Goal: Information Seeking & Learning: Check status

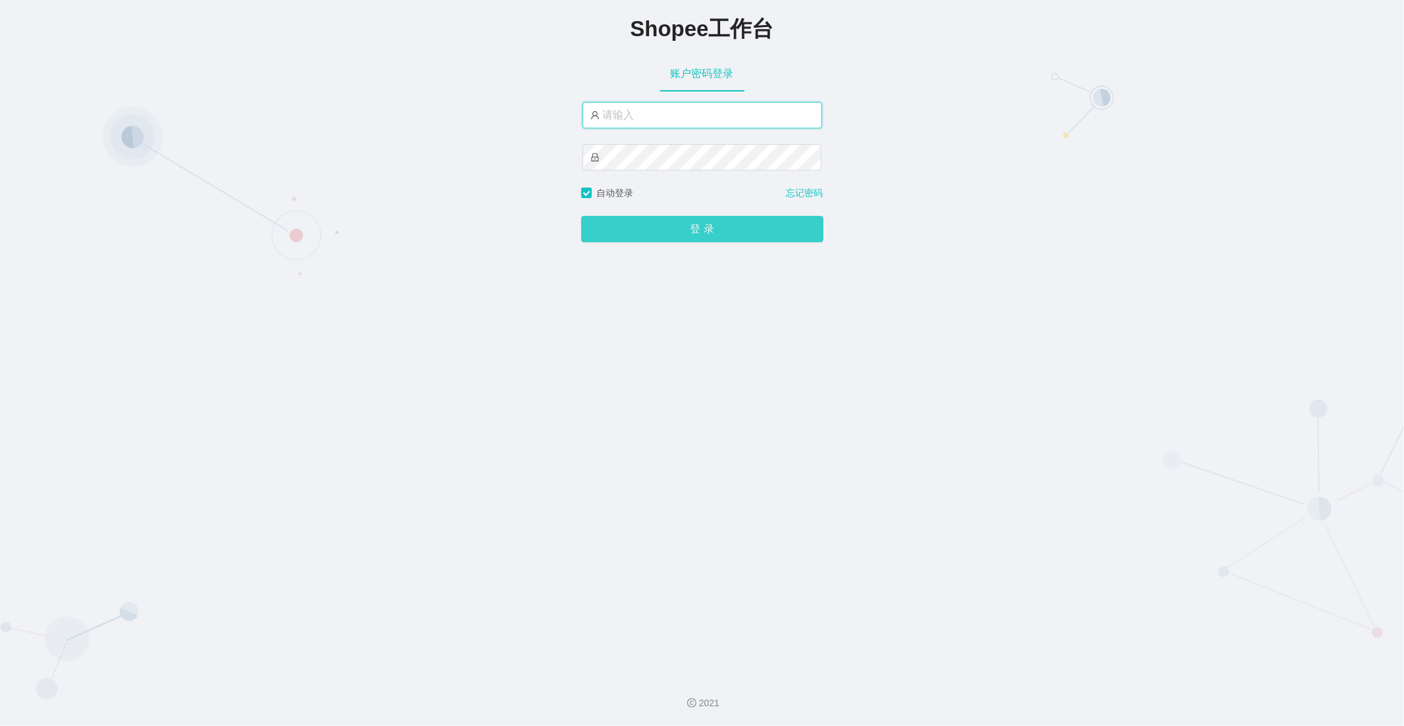
type input "dadawei8"
click at [728, 232] on button "登 录" at bounding box center [702, 229] width 242 height 26
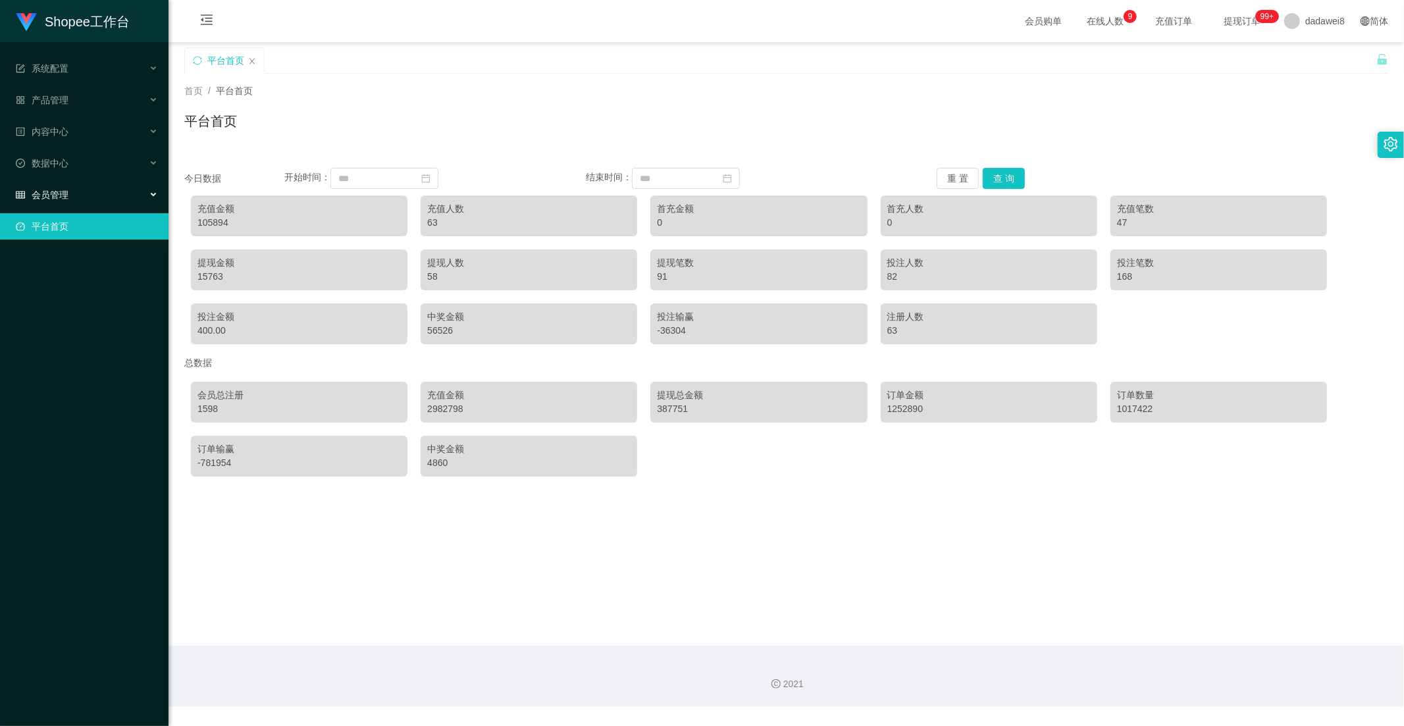
click at [88, 188] on div "会员管理" at bounding box center [84, 195] width 169 height 26
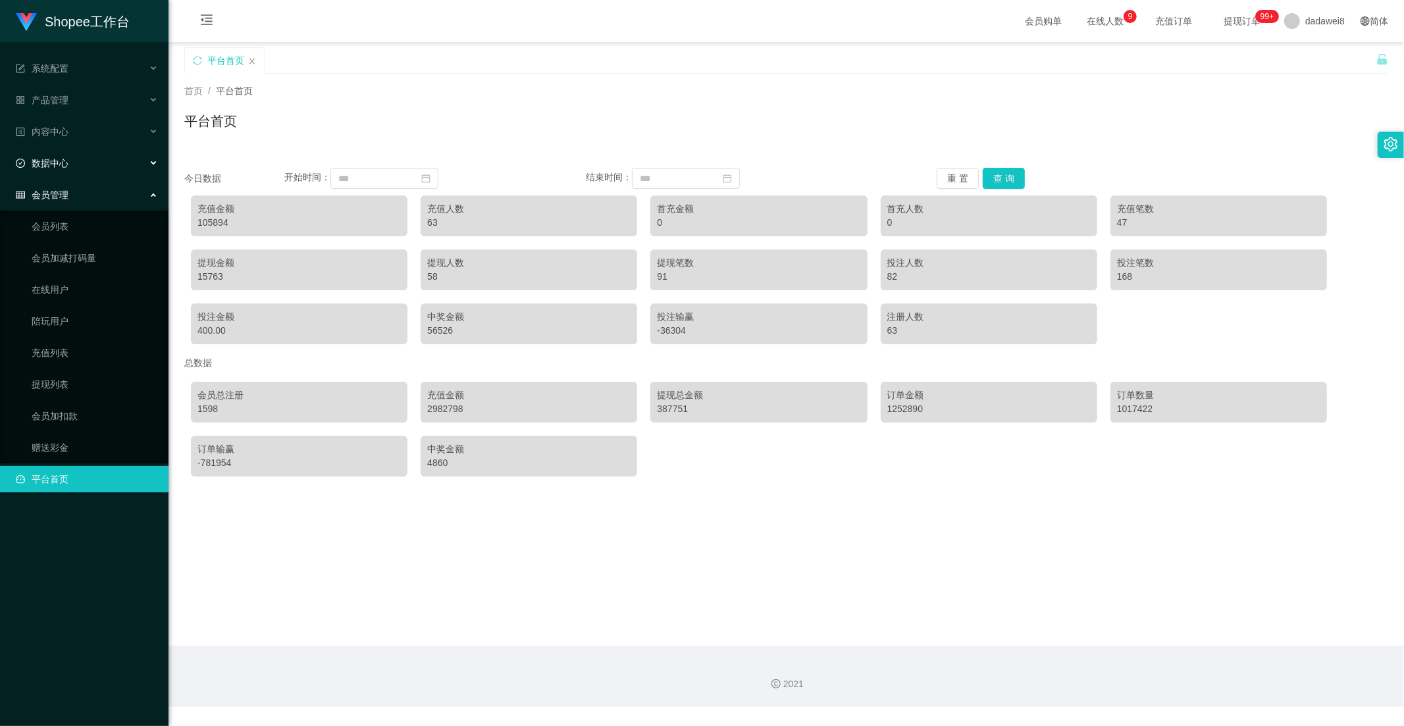
click at [70, 172] on div "数据中心" at bounding box center [84, 163] width 169 height 26
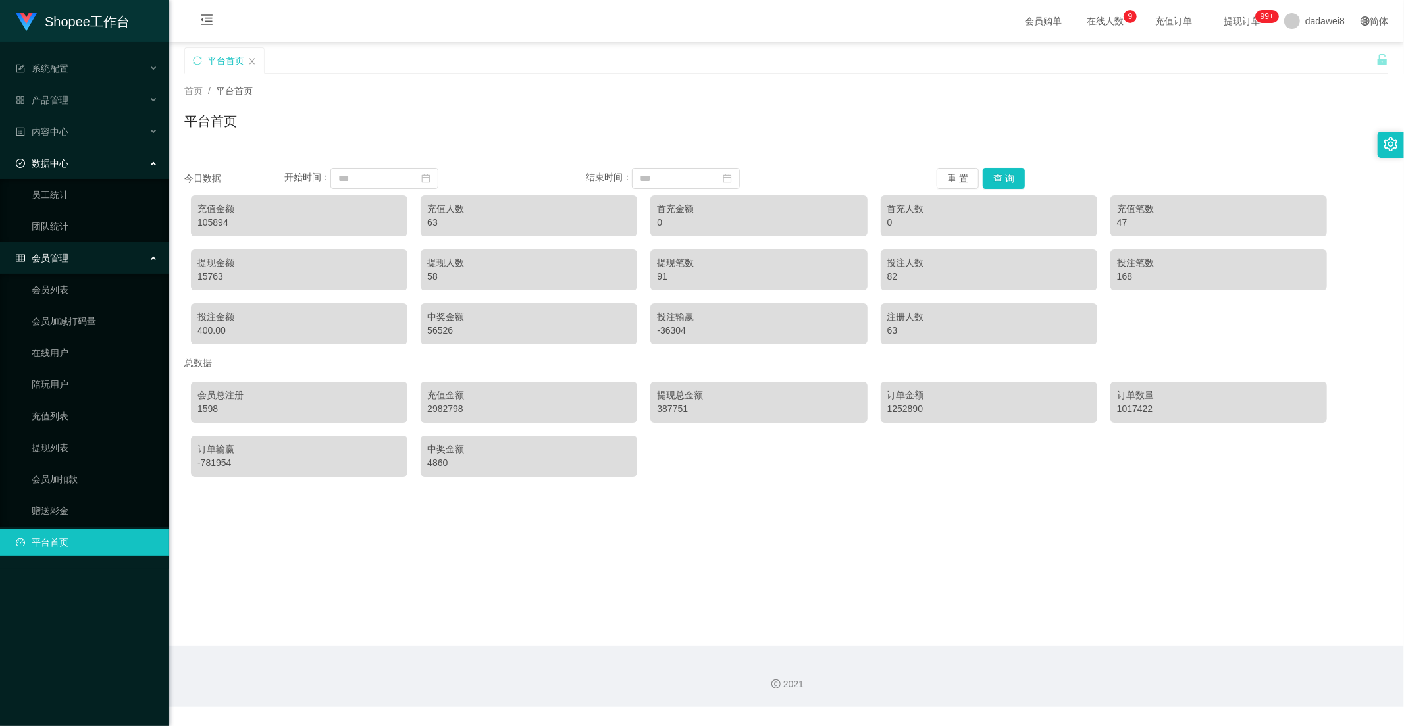
click at [68, 174] on div "数据中心" at bounding box center [84, 163] width 169 height 26
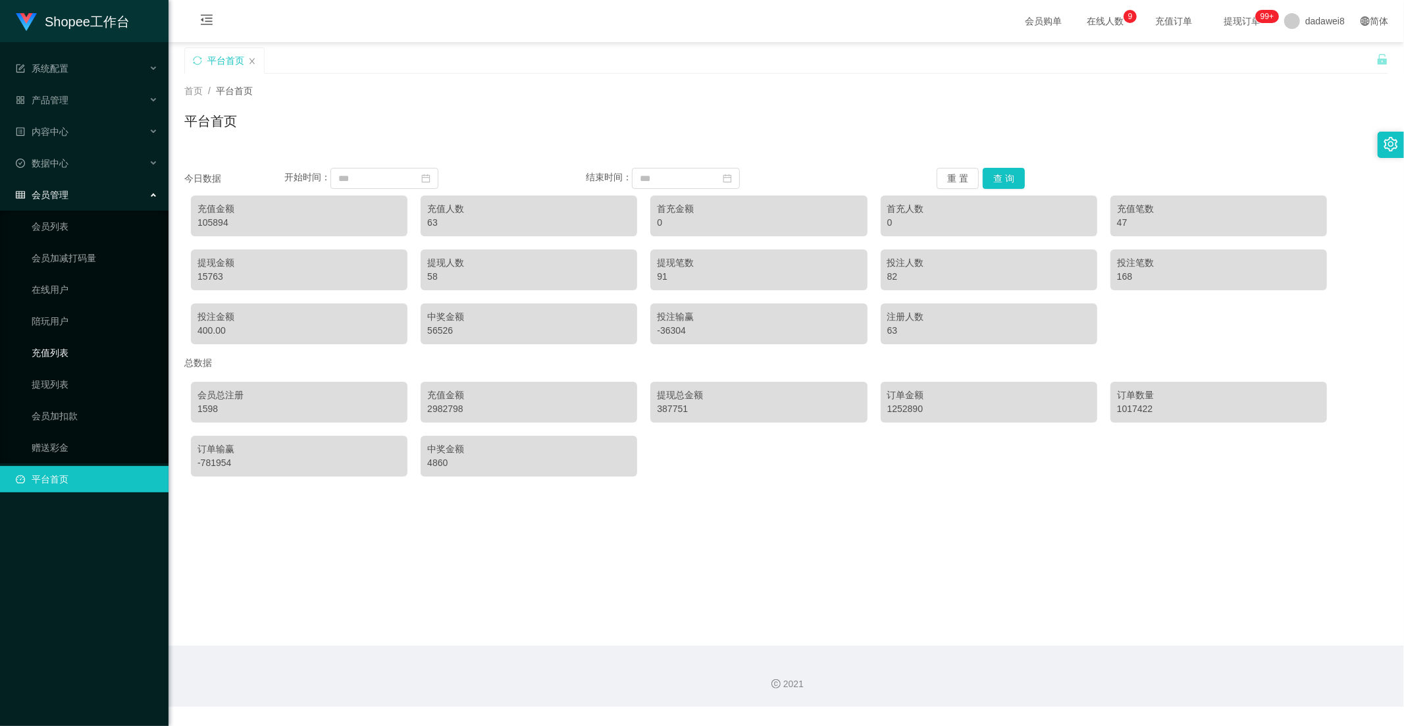
click at [77, 350] on link "充值列表" at bounding box center [95, 353] width 126 height 26
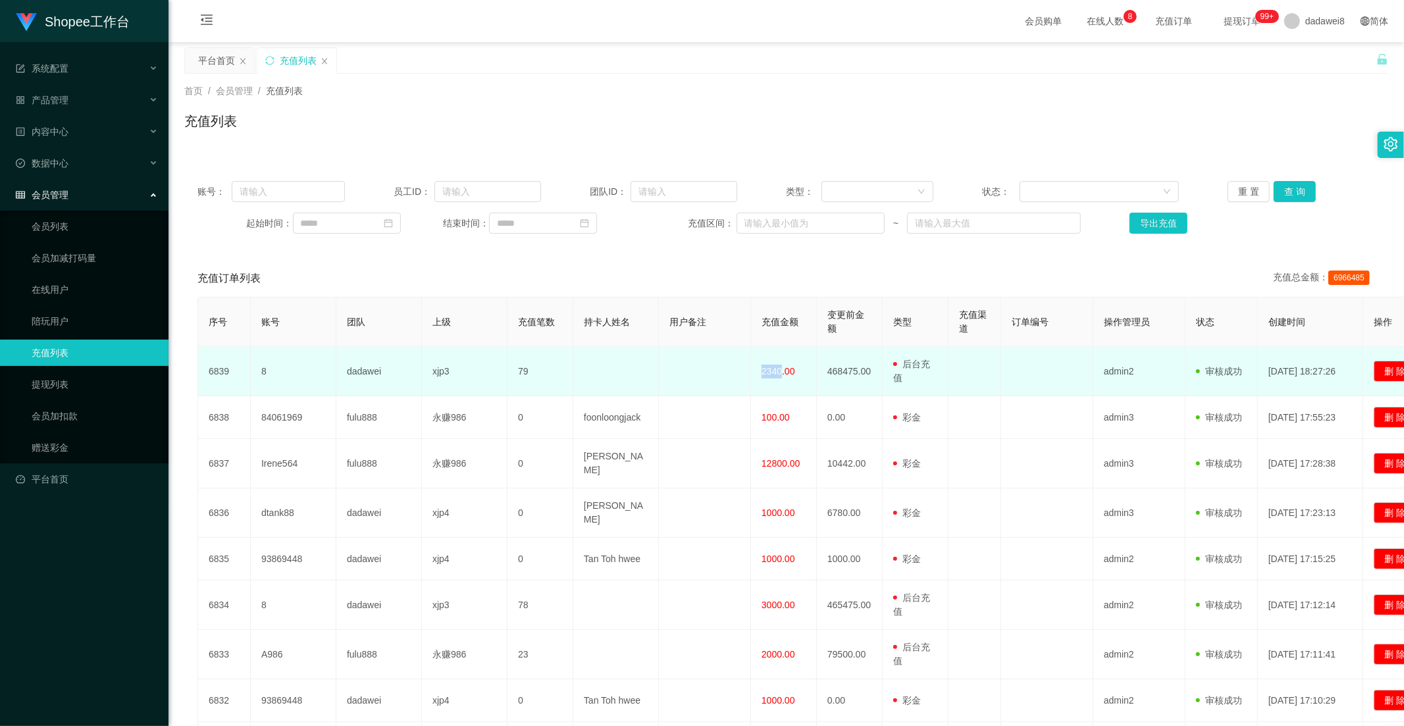
drag, startPoint x: 780, startPoint y: 366, endPoint x: 751, endPoint y: 365, distance: 29.0
click at [751, 365] on td "2340.00" at bounding box center [784, 371] width 66 height 49
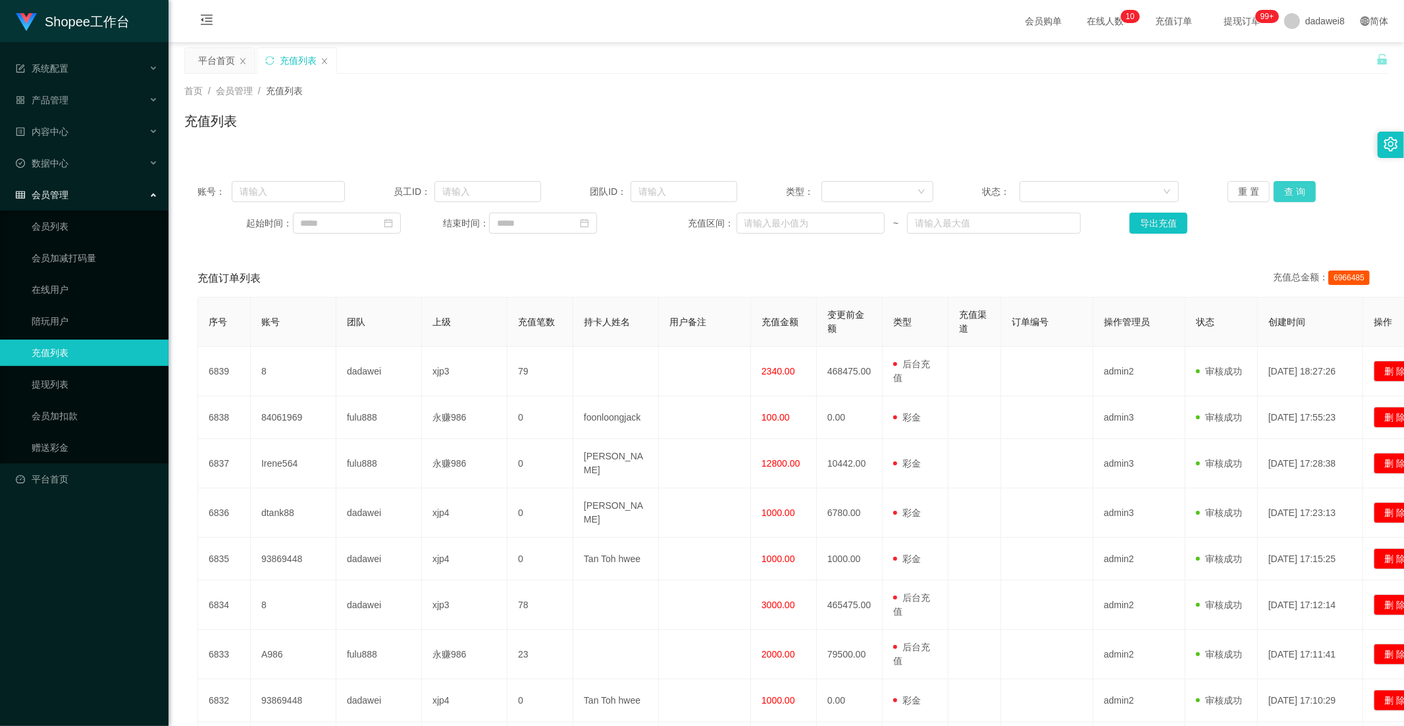
click at [1003, 192] on button "查 询" at bounding box center [1295, 191] width 42 height 21
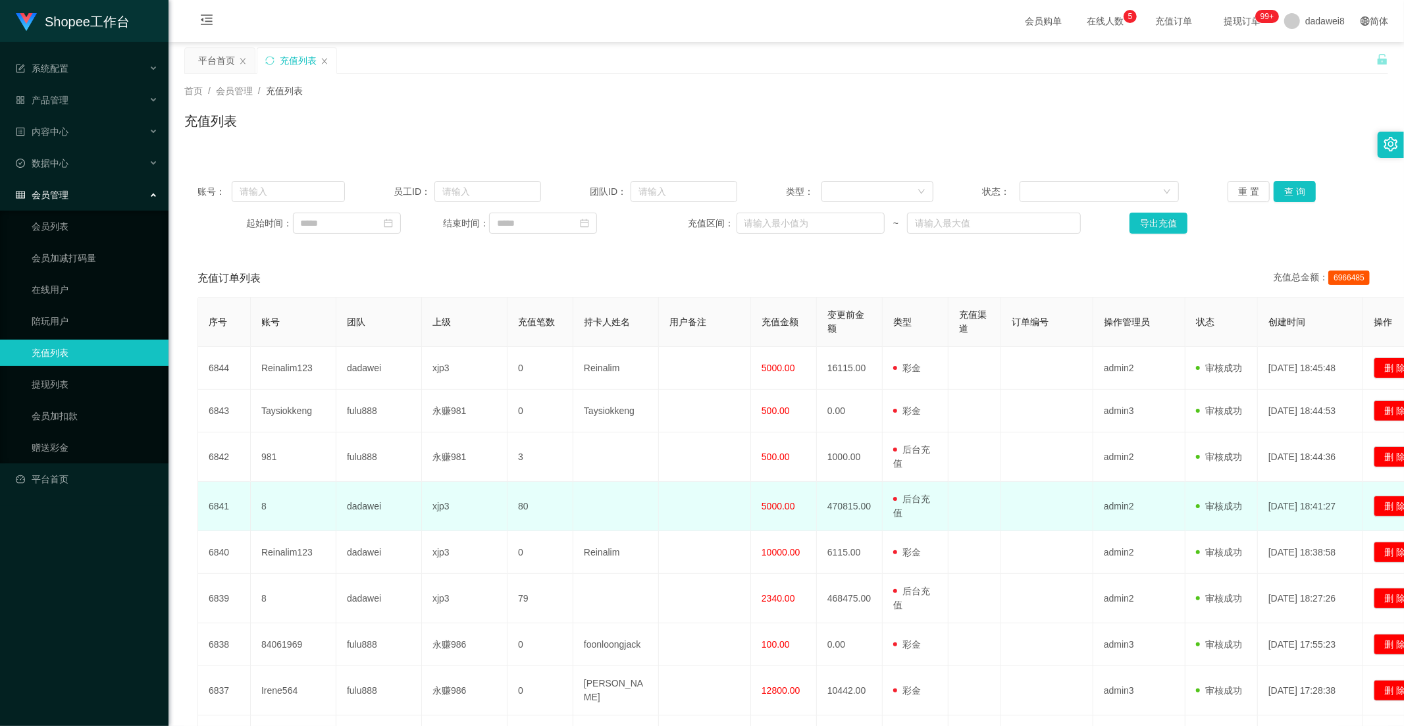
click at [779, 505] on span "5000.00" at bounding box center [779, 506] width 34 height 11
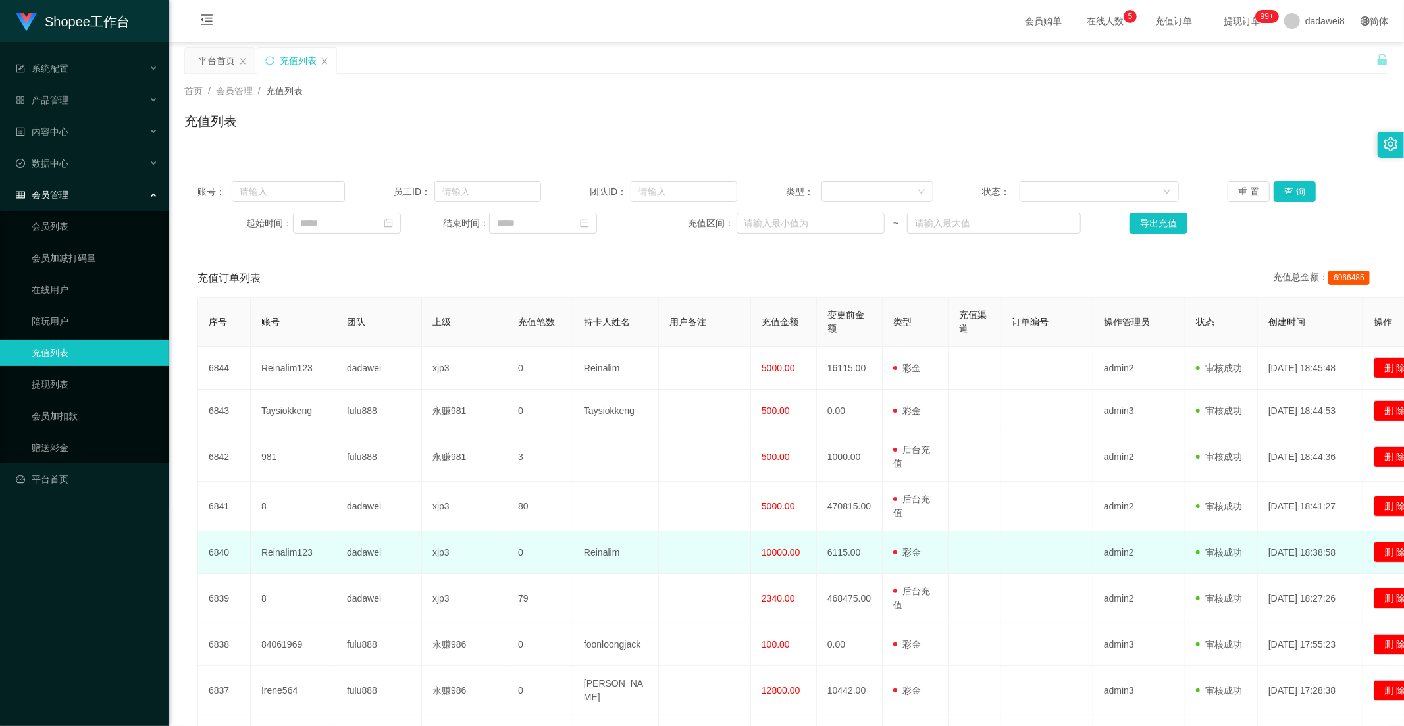
click at [780, 556] on span "10000.00" at bounding box center [781, 552] width 38 height 11
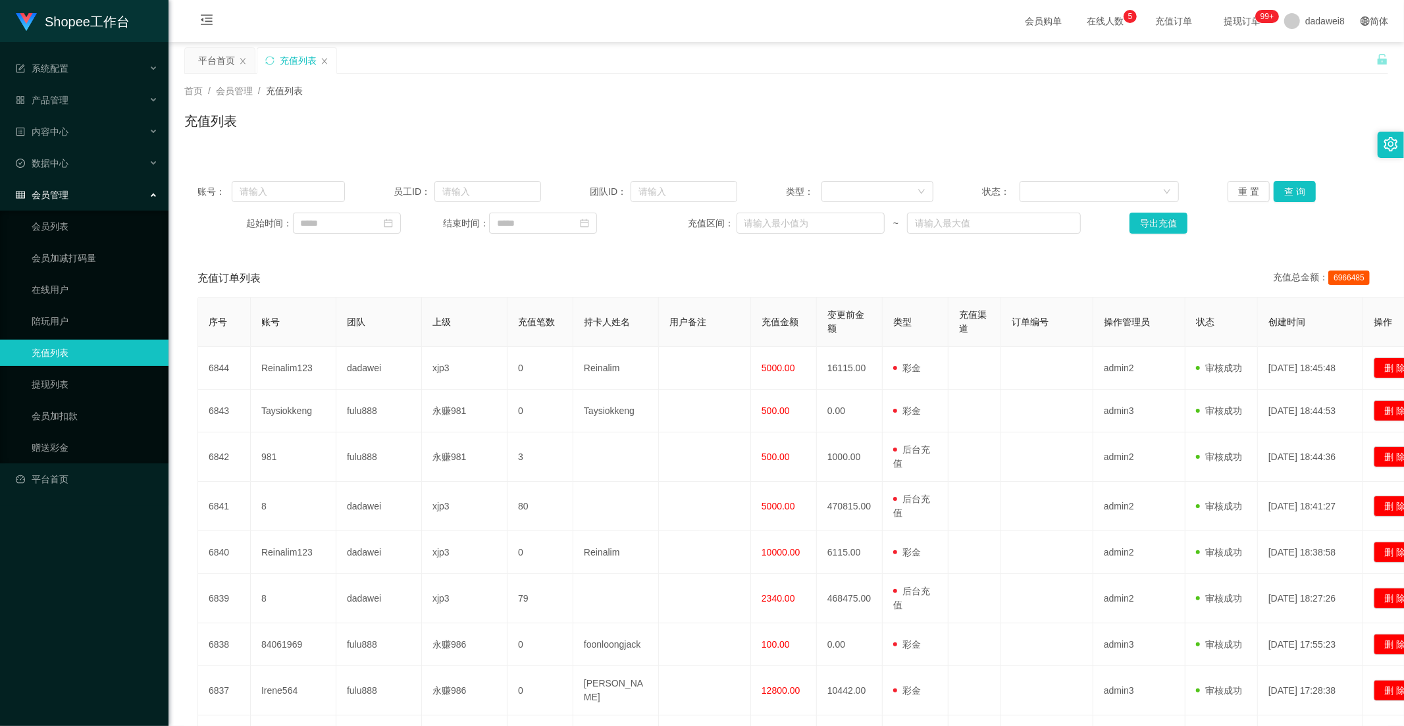
drag, startPoint x: 779, startPoint y: 593, endPoint x: 407, endPoint y: 311, distance: 466.6
click at [778, 593] on span "2340.00" at bounding box center [779, 598] width 34 height 11
click at [68, 184] on div "会员管理" at bounding box center [84, 195] width 169 height 26
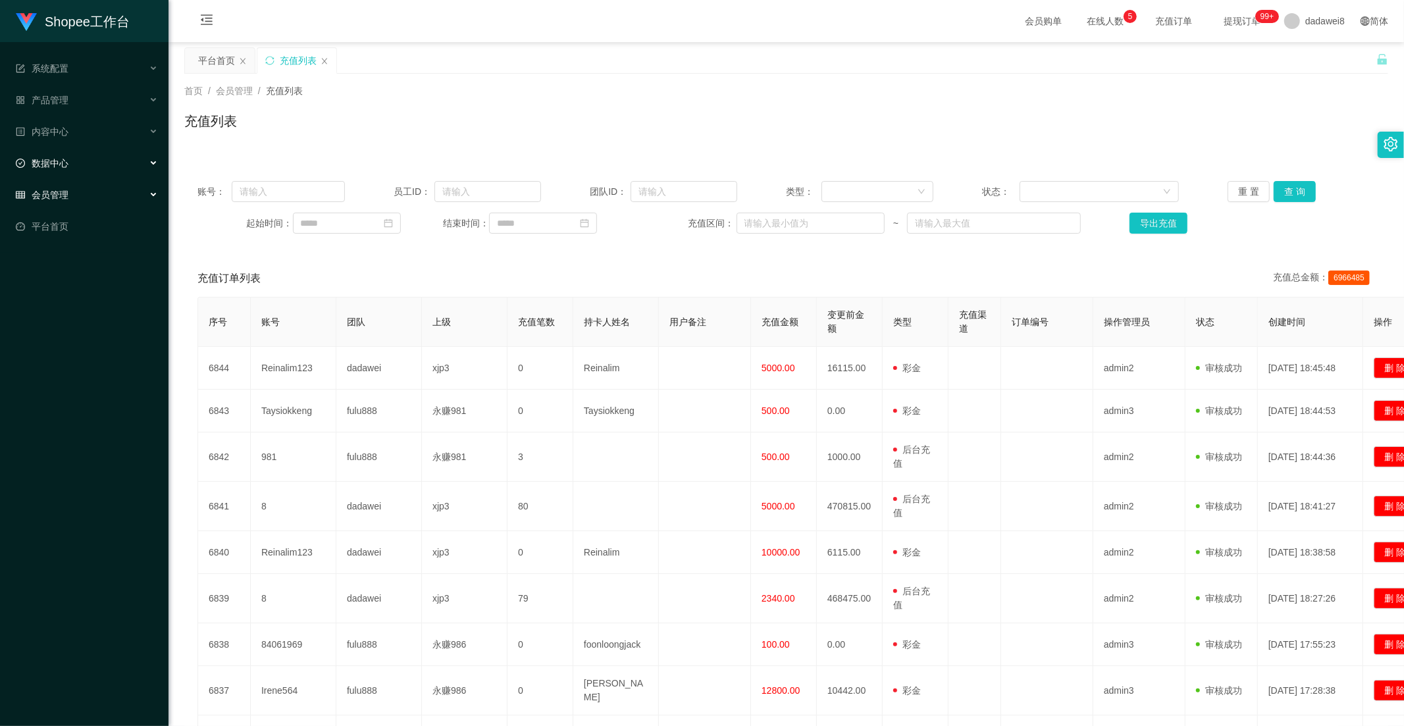
click at [76, 162] on div "数据中心" at bounding box center [84, 163] width 169 height 26
click at [76, 190] on link "员工统计" at bounding box center [95, 195] width 126 height 26
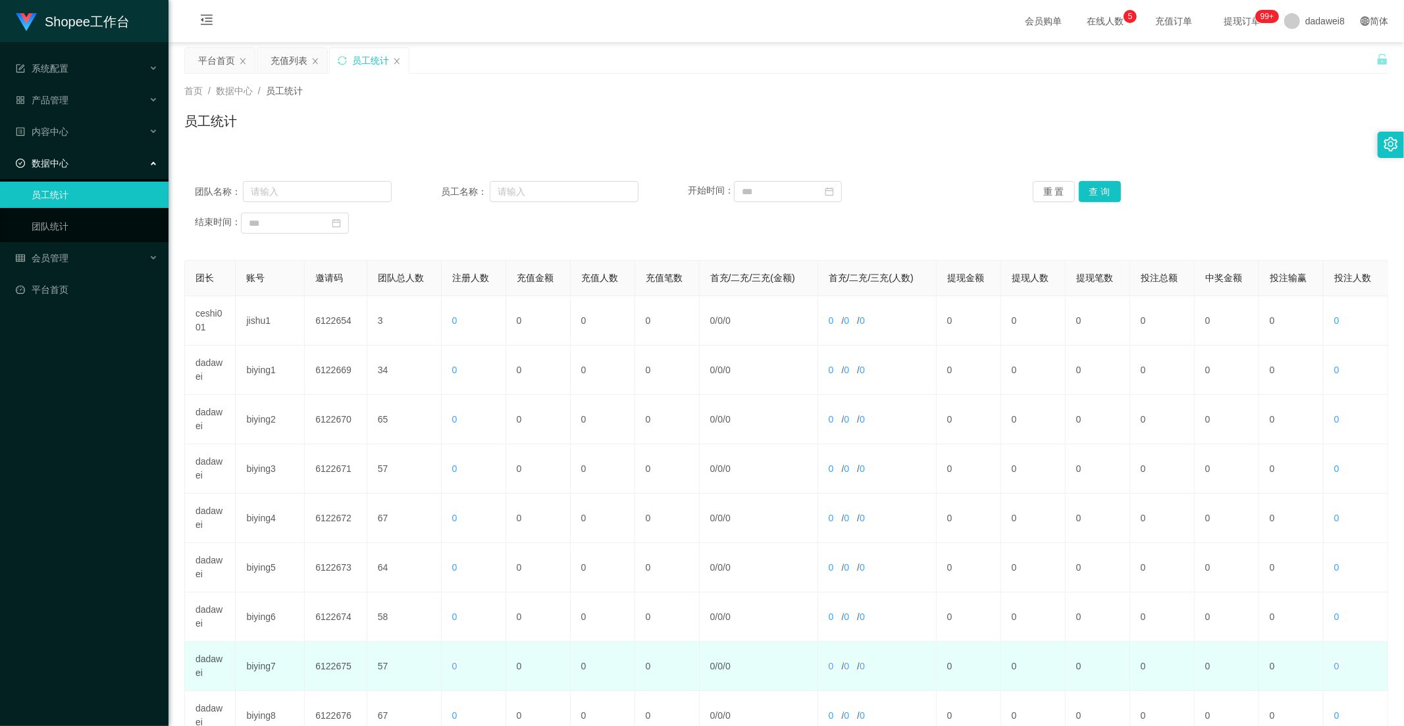
scroll to position [184, 0]
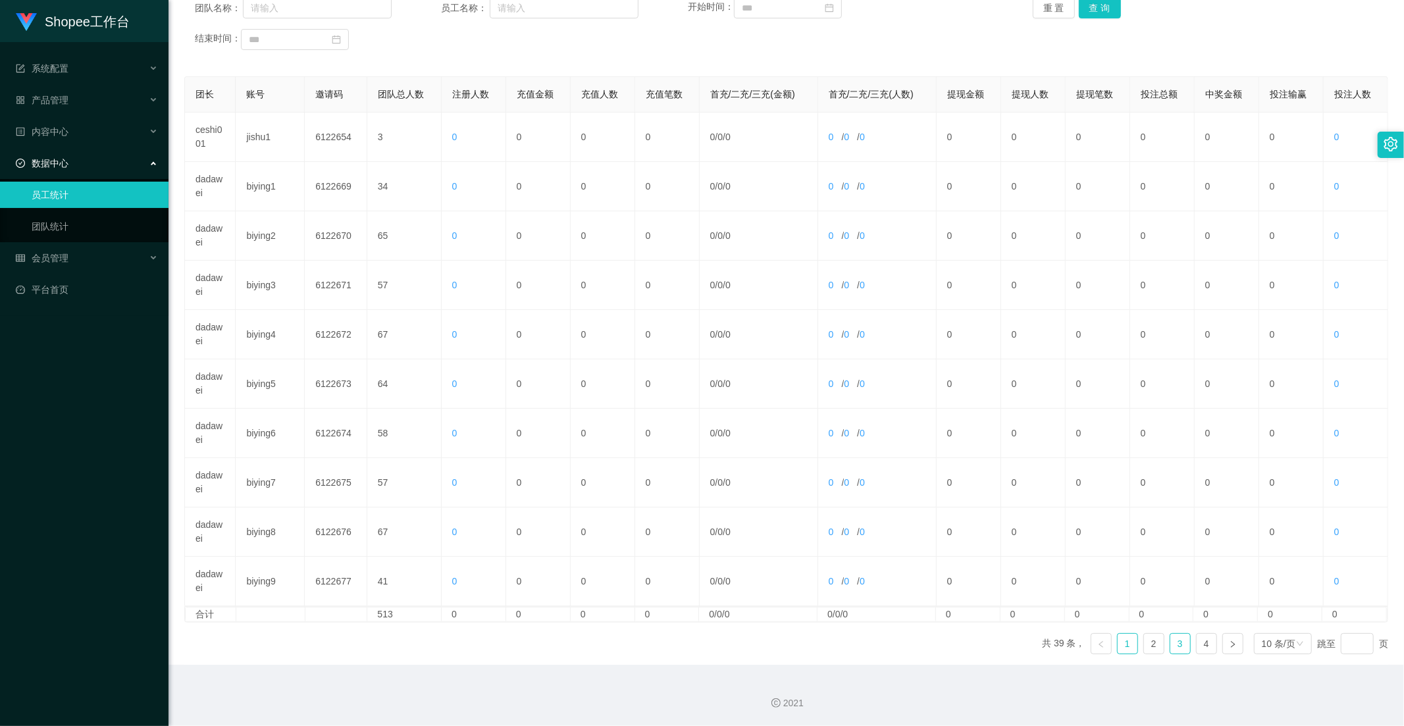
click at [1003, 648] on link "3" at bounding box center [1180, 644] width 20 height 20
click at [1003, 645] on link "4" at bounding box center [1207, 644] width 20 height 20
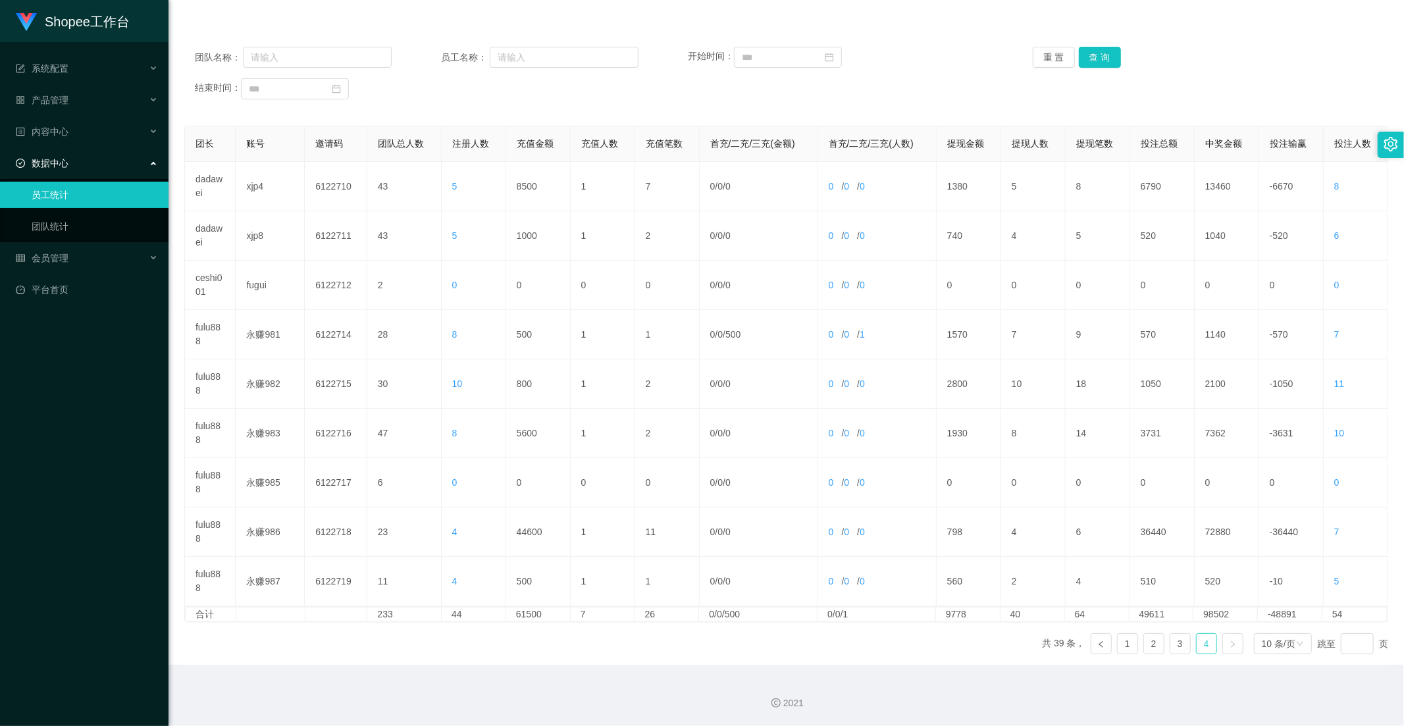
scroll to position [0, 0]
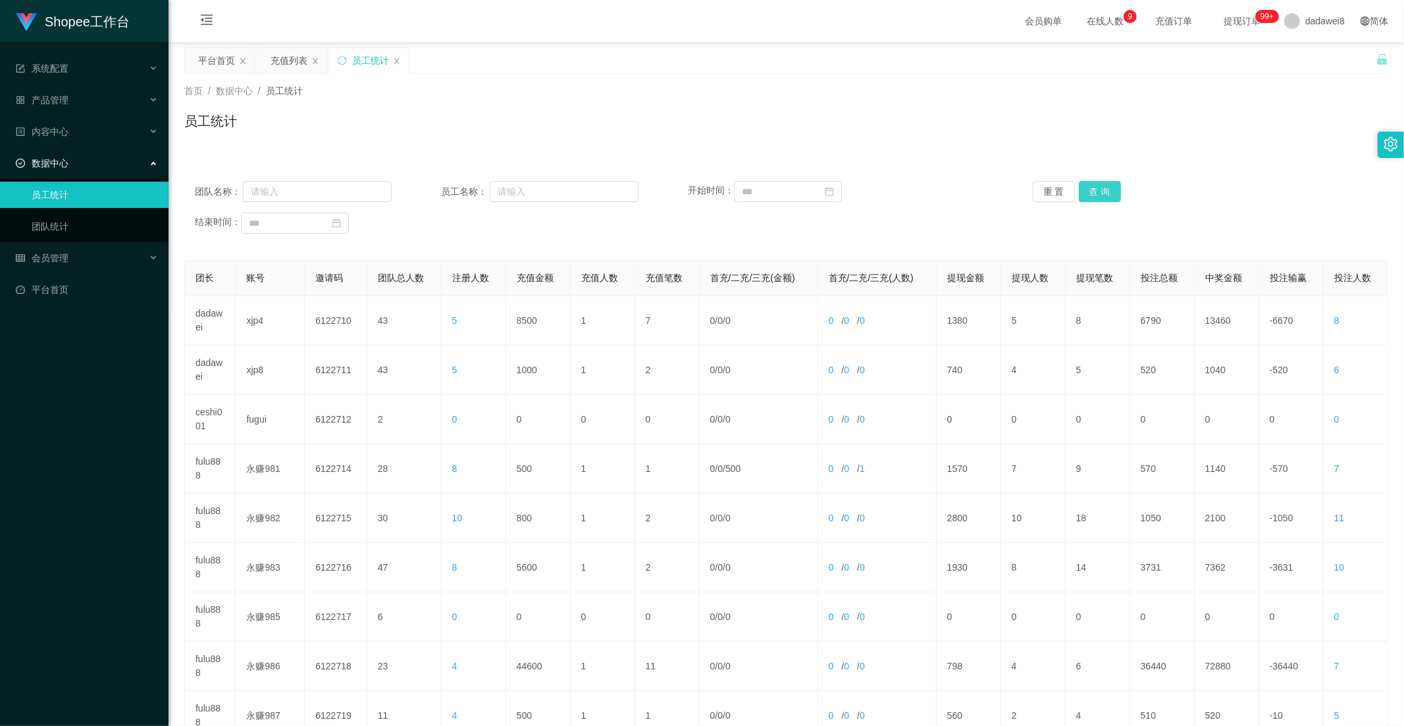
click at [1003, 192] on button "查 询" at bounding box center [1100, 191] width 42 height 21
click at [292, 62] on div "充值列表" at bounding box center [289, 60] width 37 height 25
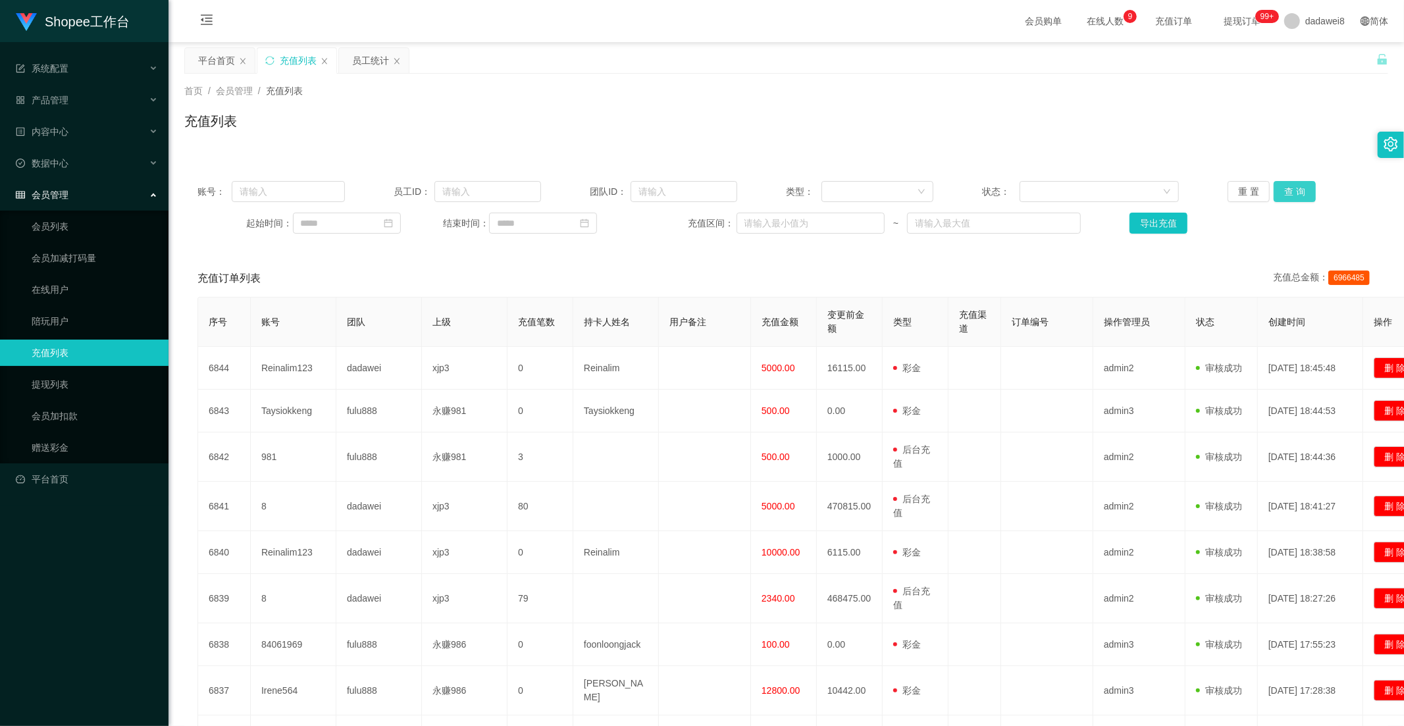
click at [1003, 192] on button "查 询" at bounding box center [1295, 191] width 42 height 21
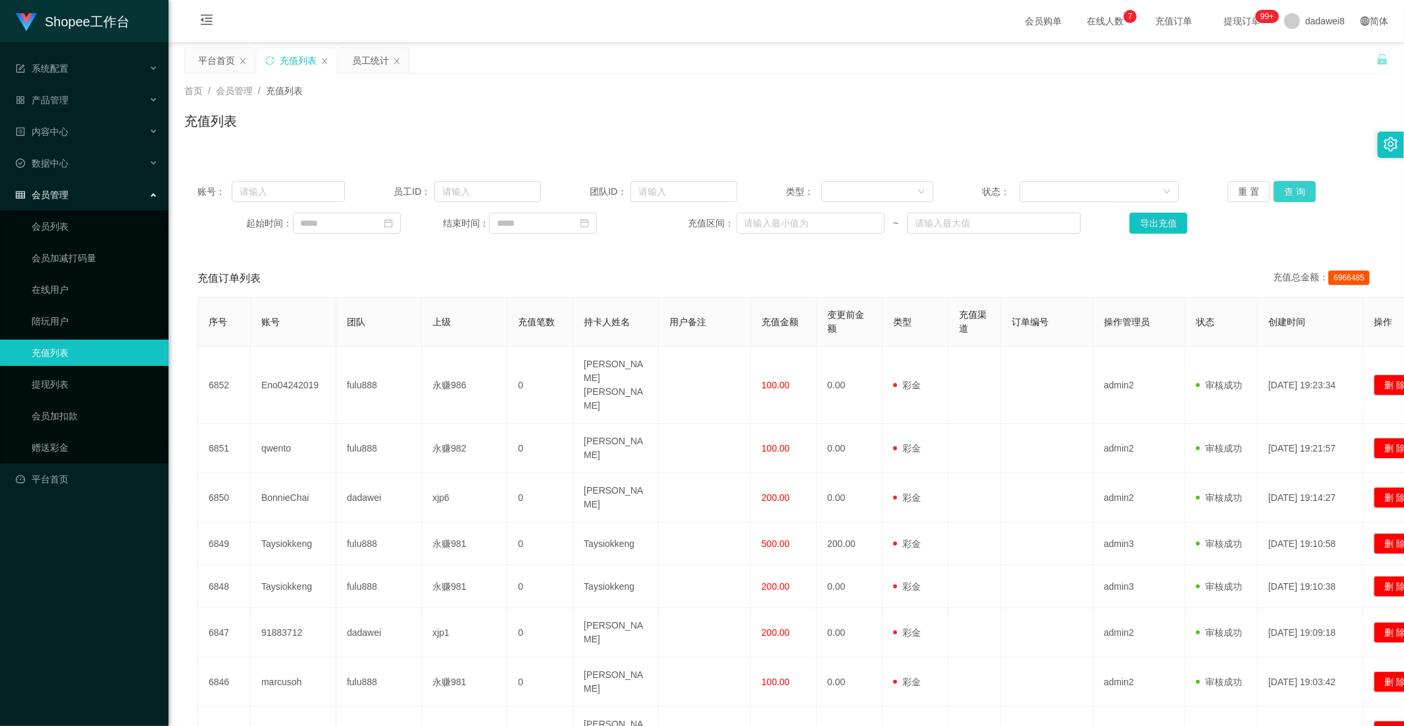
click at [1003, 194] on button "查 询" at bounding box center [1295, 191] width 42 height 21
click at [367, 56] on div "员工统计" at bounding box center [370, 60] width 37 height 25
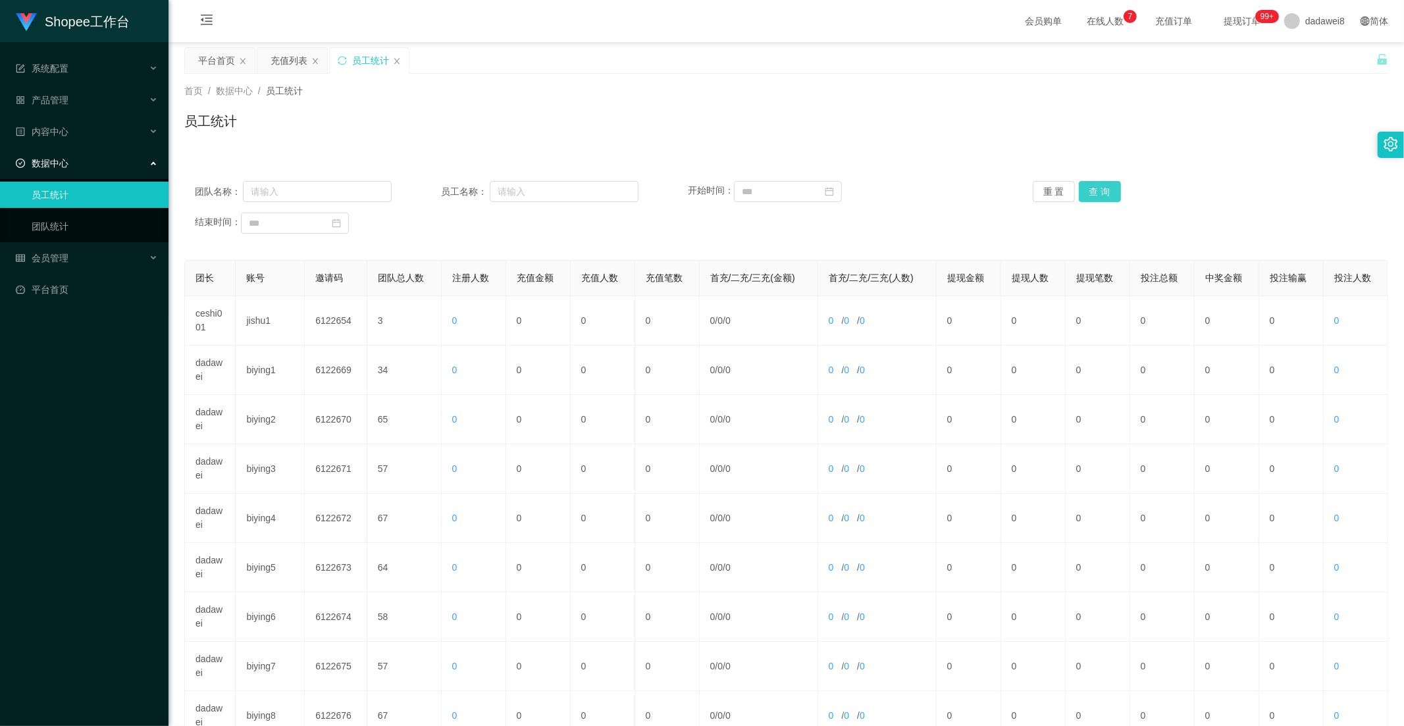
click at [1003, 190] on button "查 询" at bounding box center [1100, 191] width 42 height 21
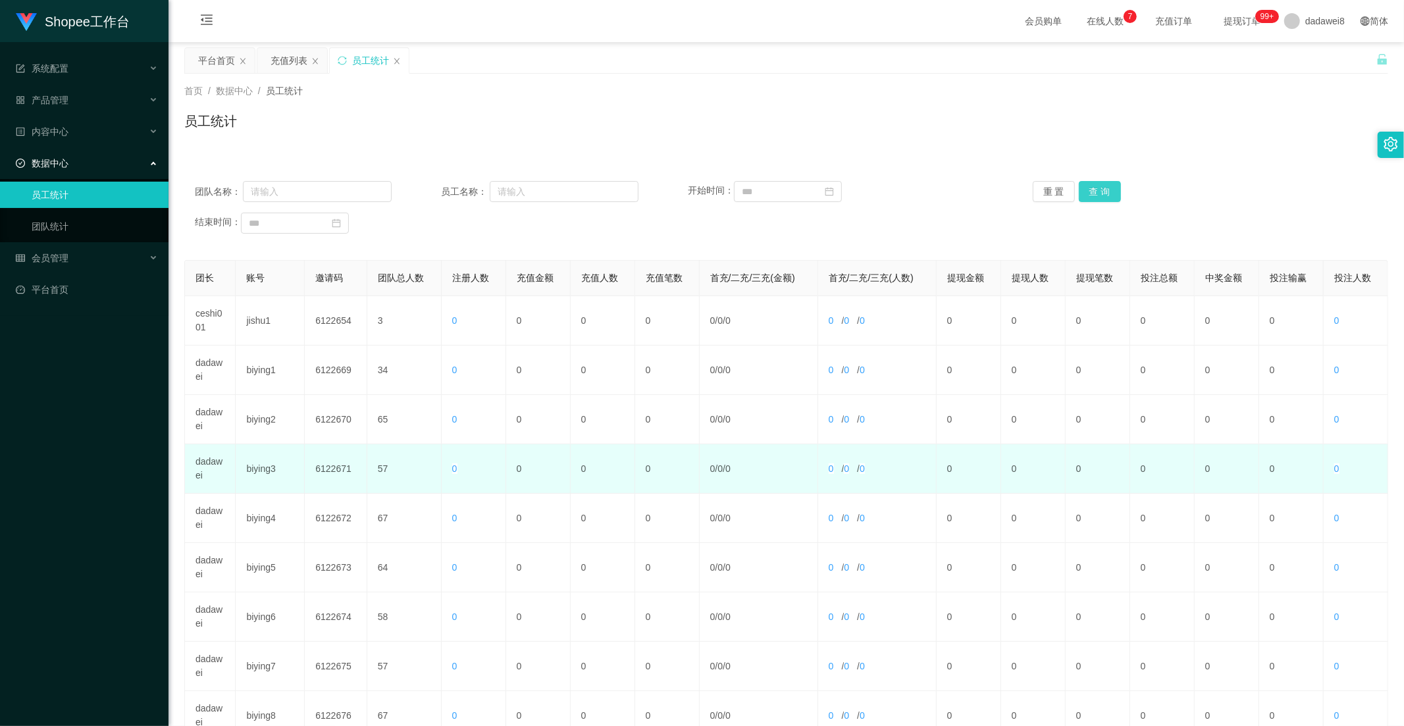
scroll to position [184, 0]
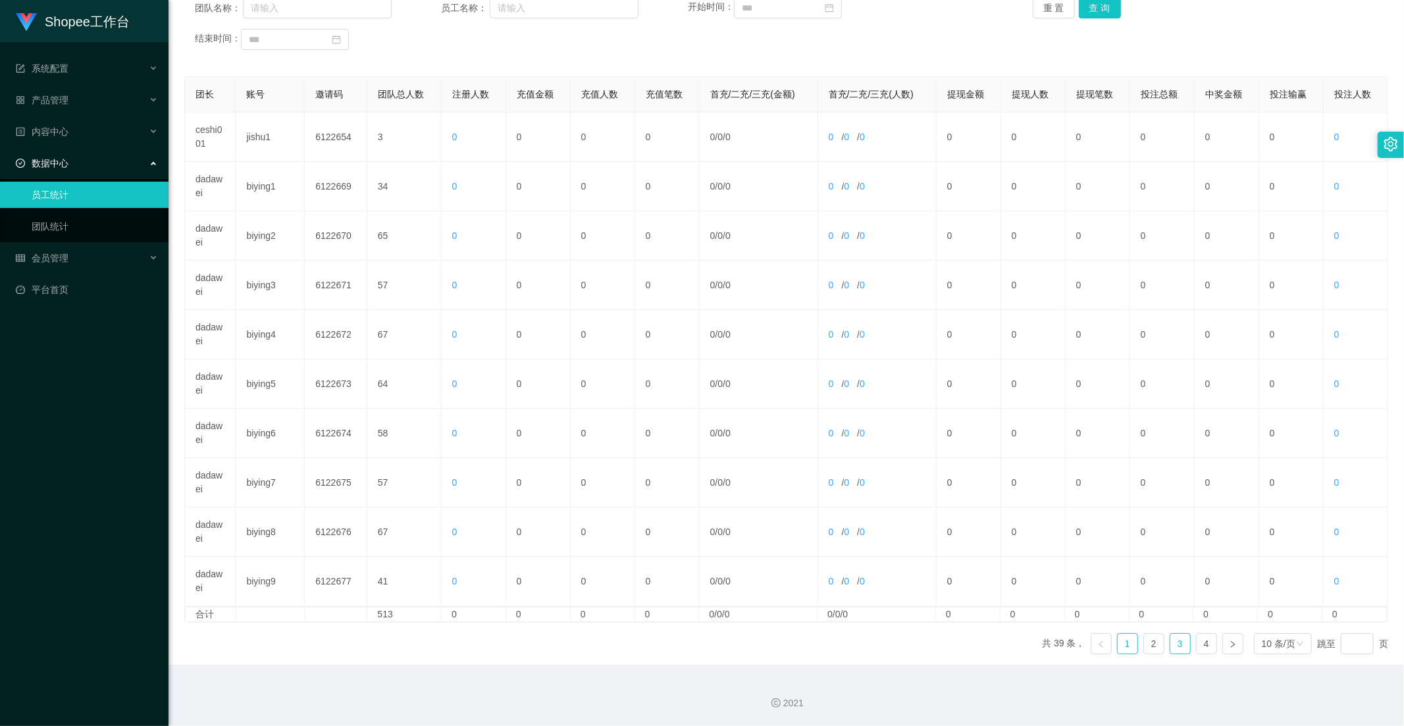
click at [1003, 646] on link "3" at bounding box center [1180, 644] width 20 height 20
click at [1003, 642] on link "4" at bounding box center [1207, 644] width 20 height 20
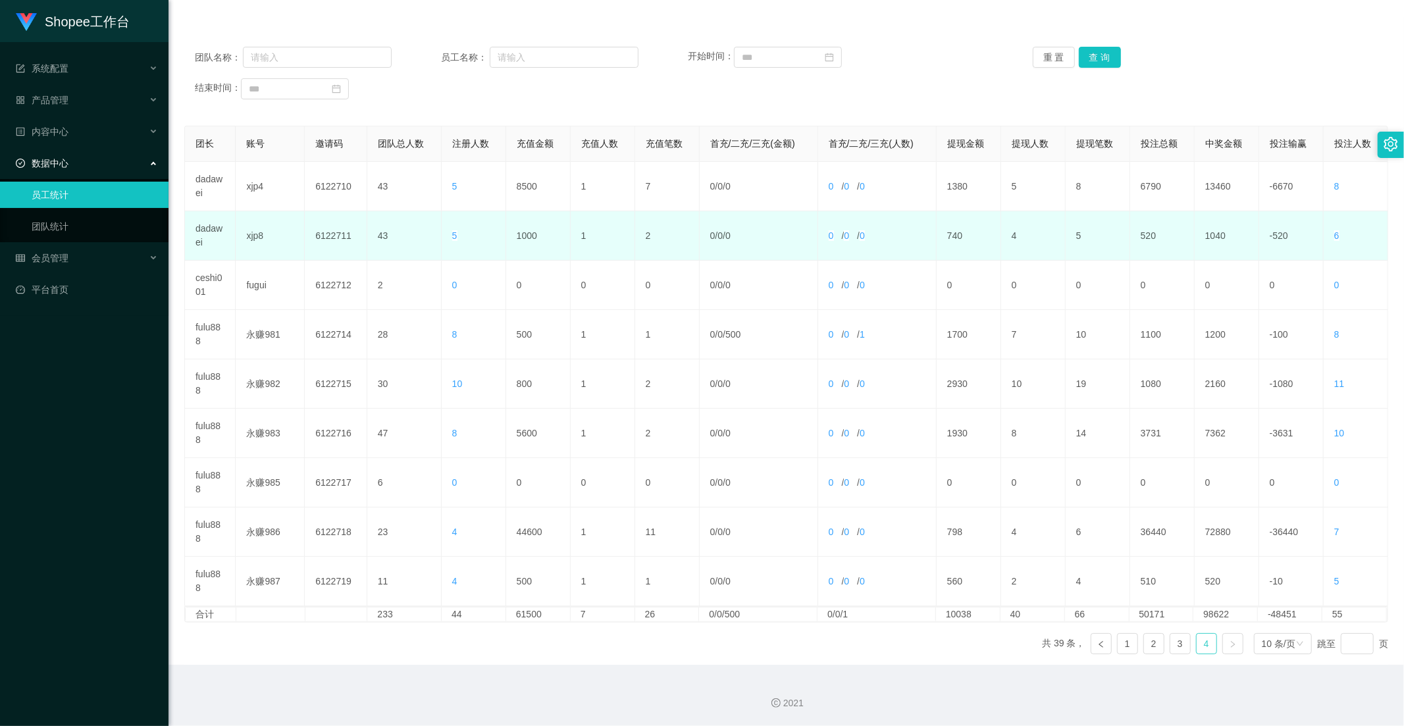
scroll to position [0, 0]
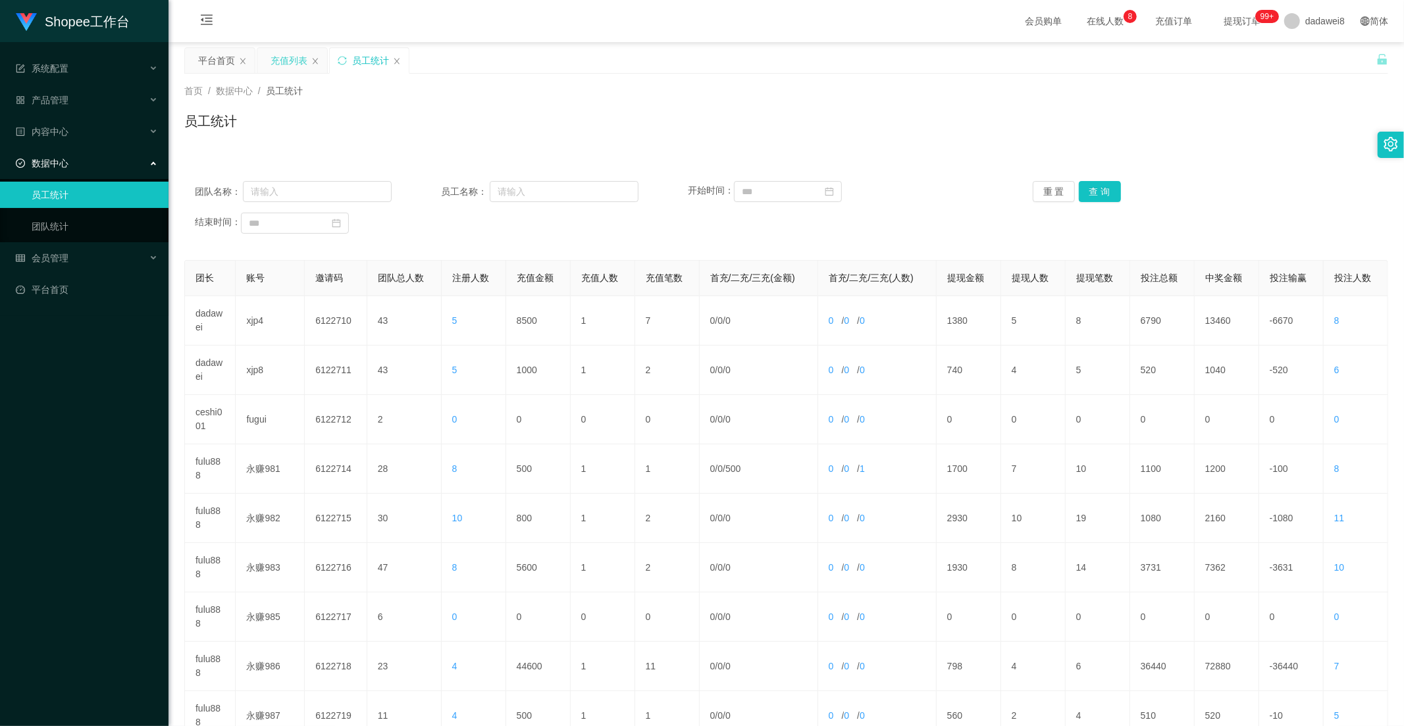
click at [278, 48] on div "充值列表" at bounding box center [289, 60] width 37 height 25
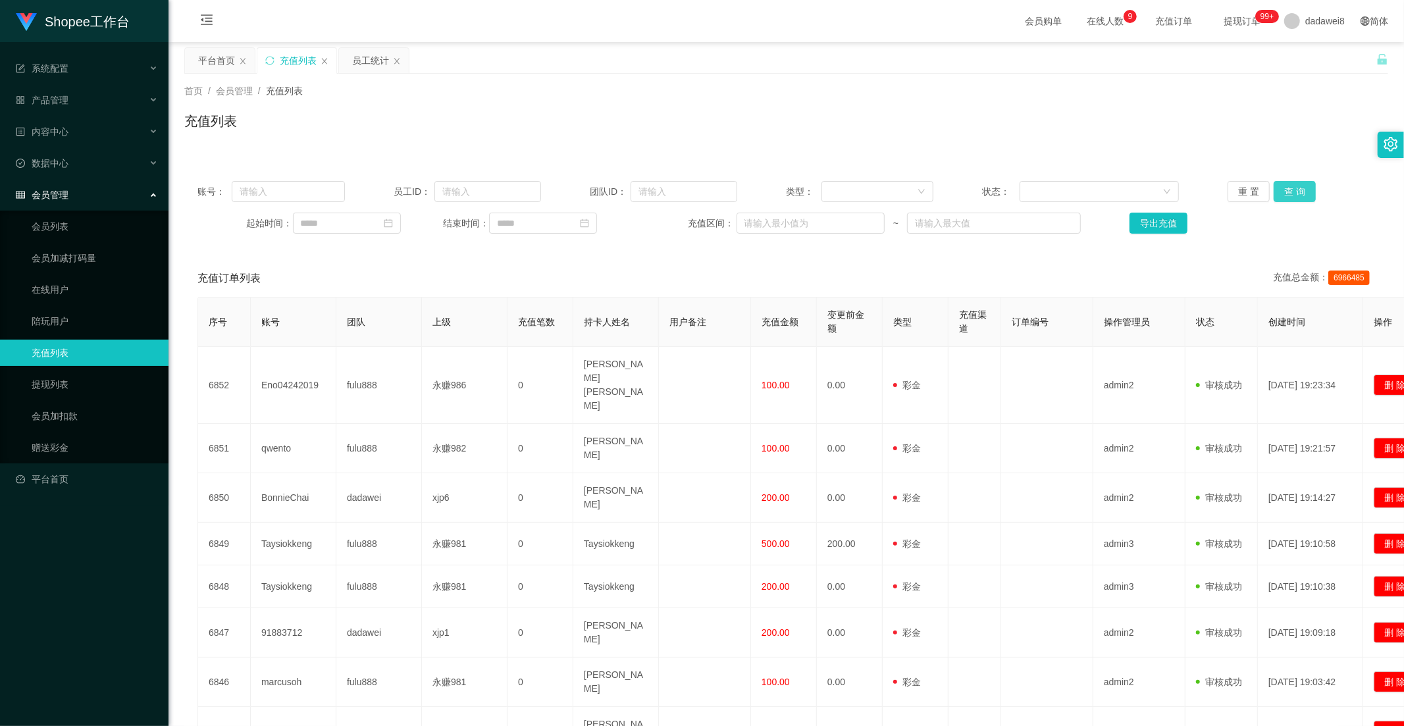
click at [1003, 195] on button "查 询" at bounding box center [1295, 191] width 42 height 21
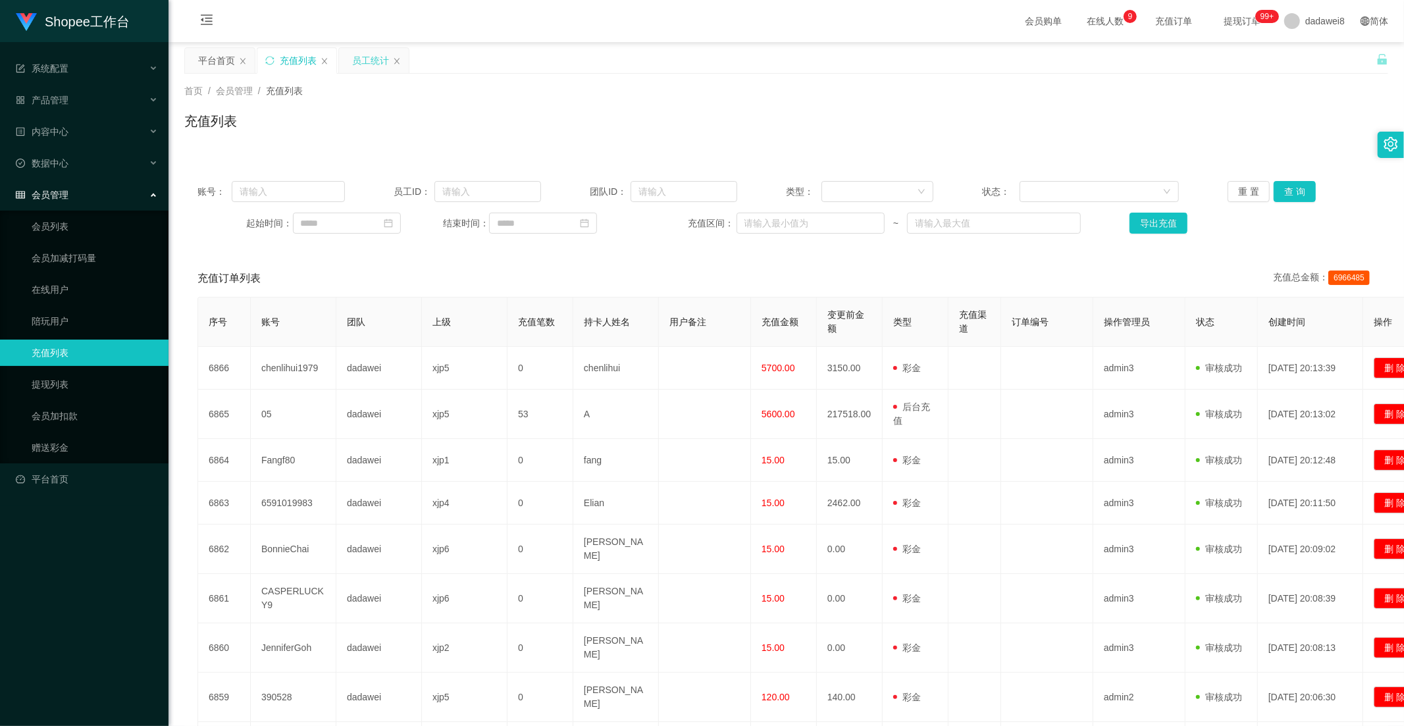
click at [365, 64] on div "员工统计" at bounding box center [370, 60] width 37 height 25
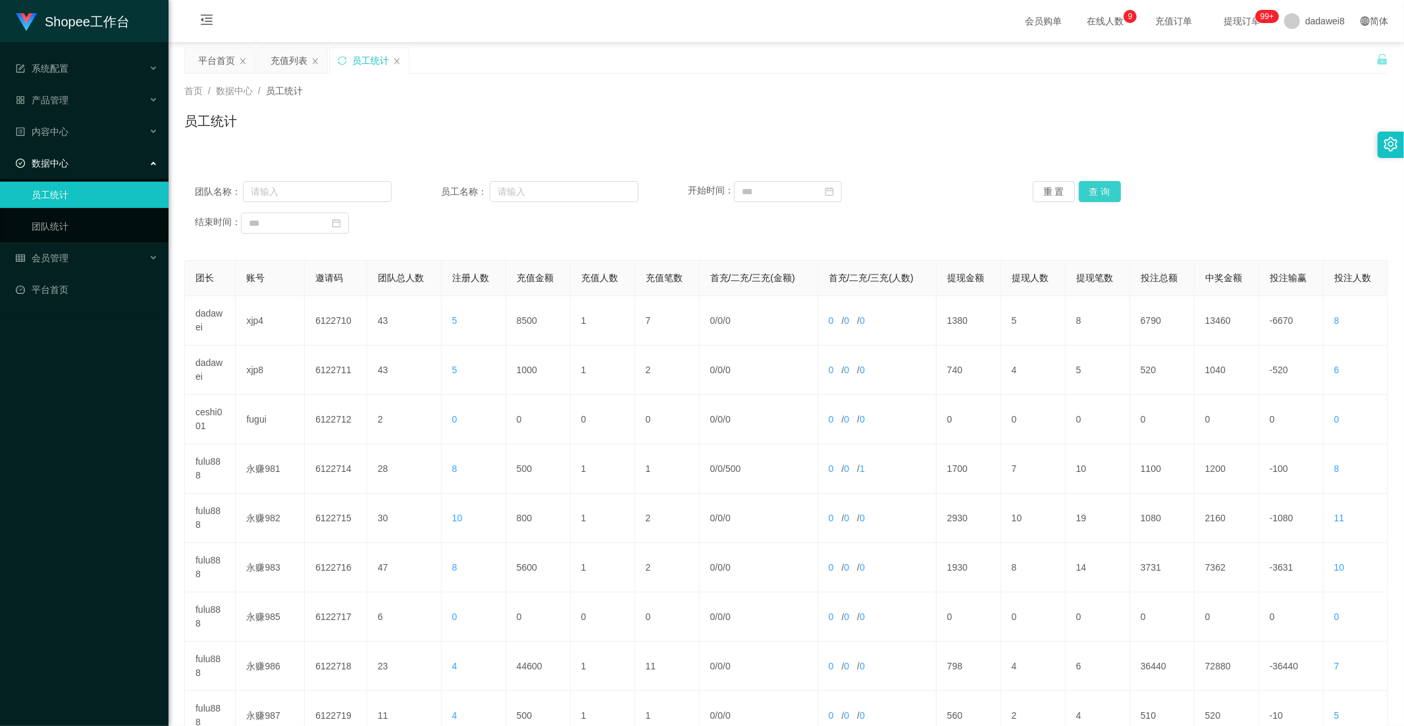
click at [1003, 196] on button "查 询" at bounding box center [1100, 191] width 42 height 21
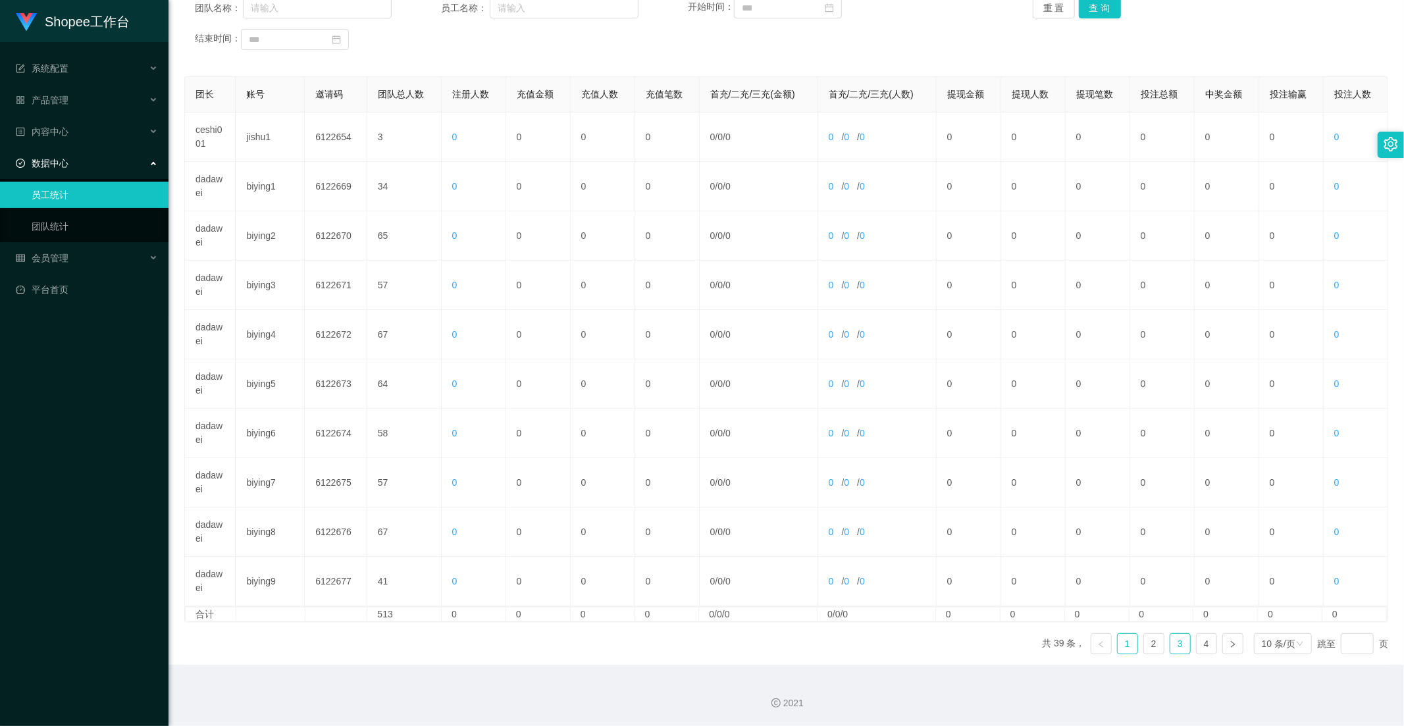
click at [1003, 641] on link "3" at bounding box center [1180, 644] width 20 height 20
drag, startPoint x: 1192, startPoint y: 646, endPoint x: 1145, endPoint y: 643, distance: 46.3
click at [1003, 646] on link "4" at bounding box center [1207, 644] width 20 height 20
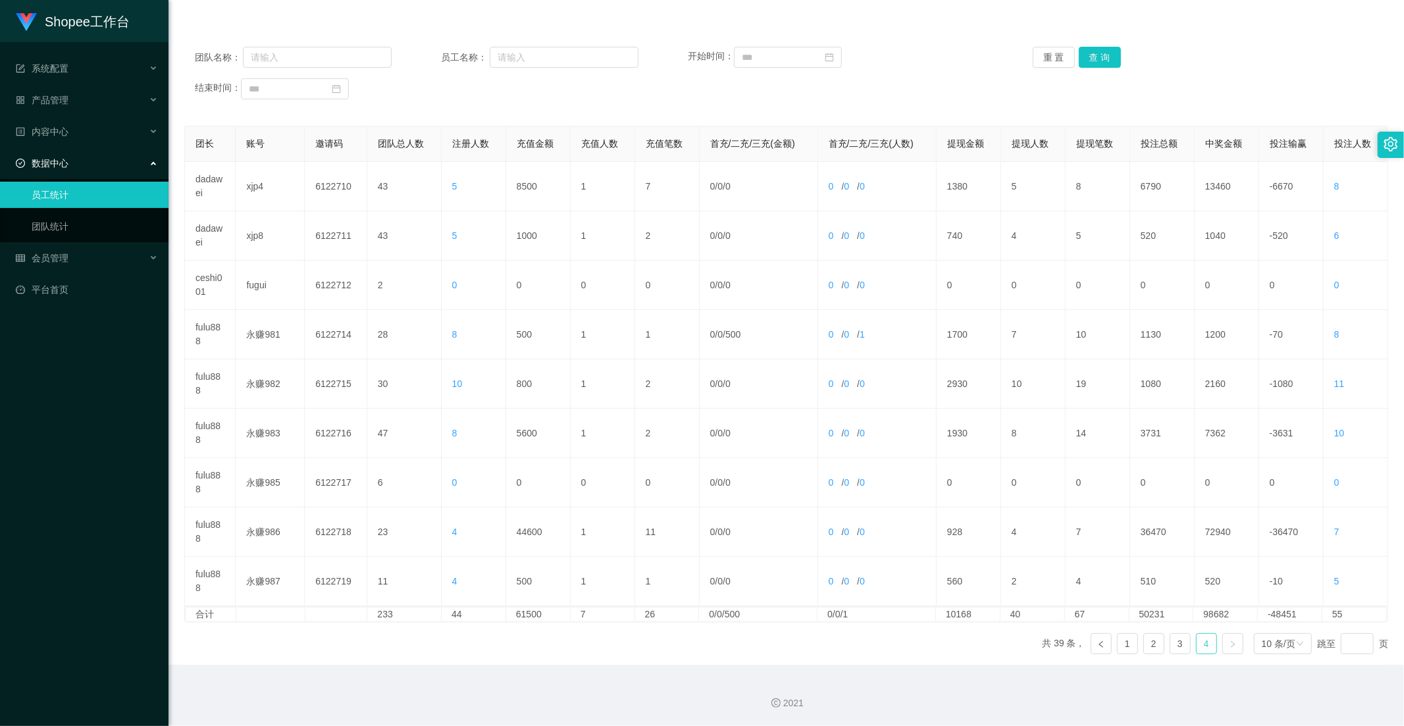
scroll to position [0, 0]
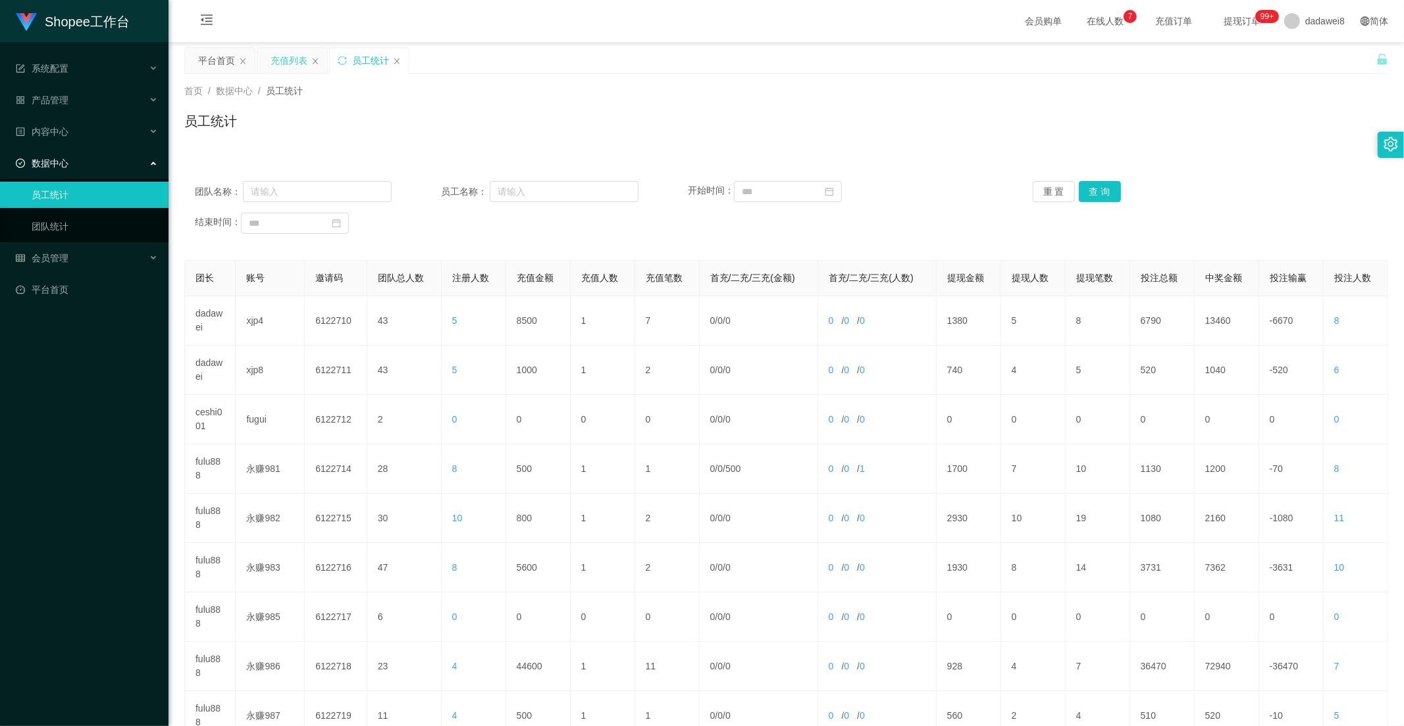
click at [298, 53] on div "充值列表" at bounding box center [289, 60] width 37 height 25
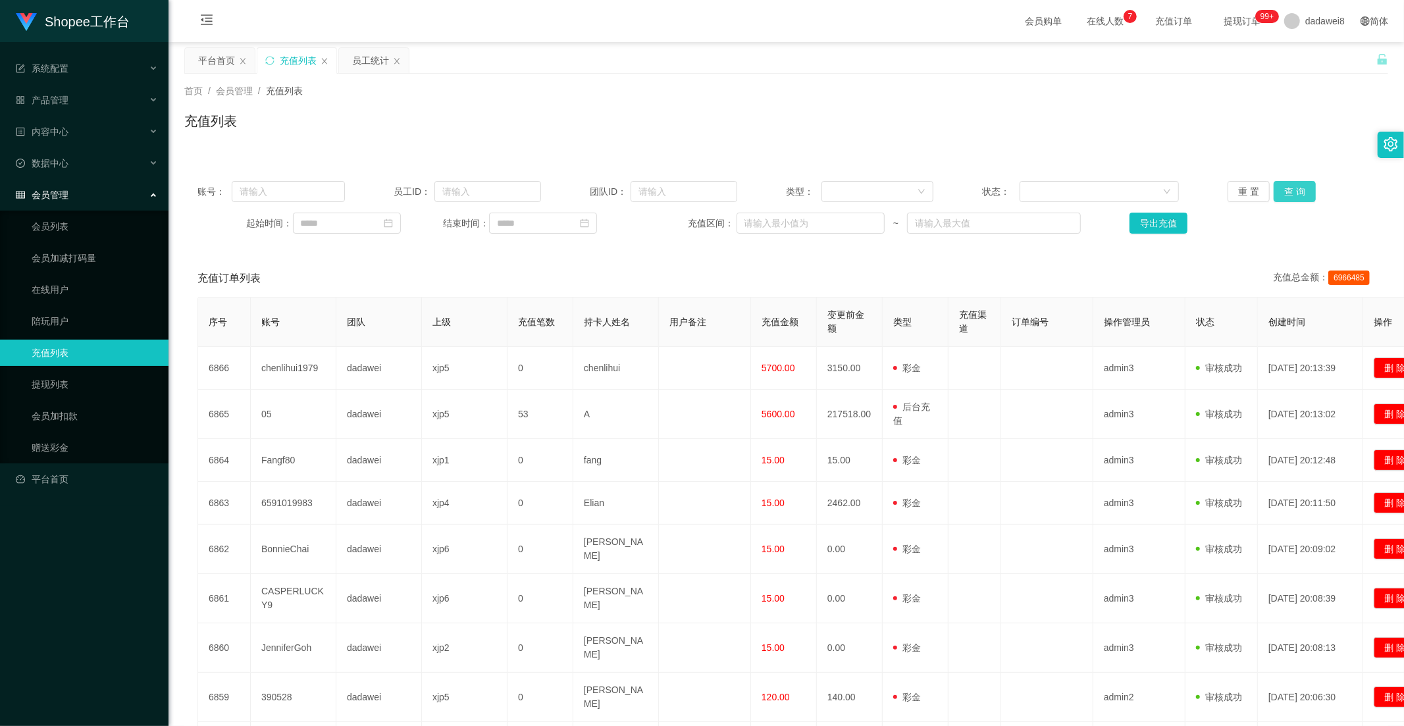
click at [1003, 187] on button "查 询" at bounding box center [1295, 191] width 42 height 21
click at [1003, 187] on div "重 置 查 询" at bounding box center [1326, 191] width 196 height 21
click at [1003, 187] on button "查 询" at bounding box center [1295, 191] width 42 height 21
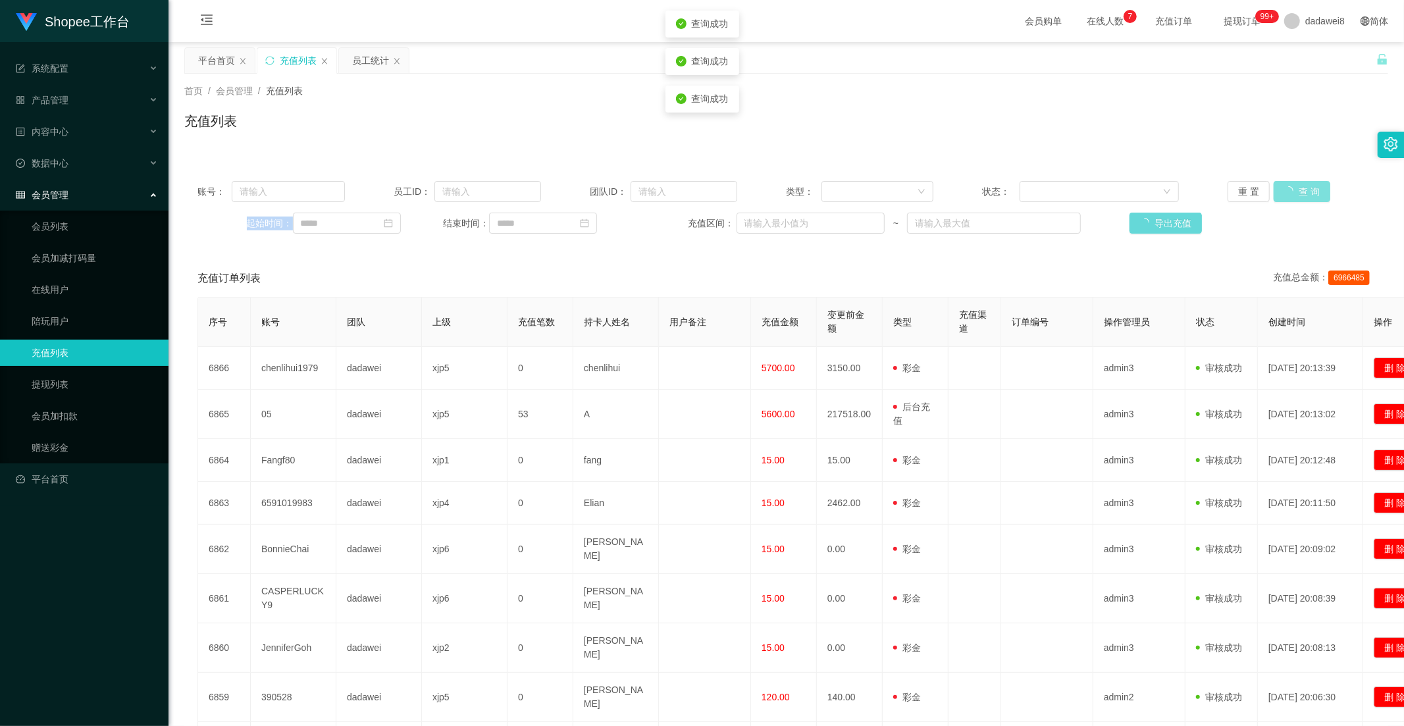
click at [1003, 187] on button "查 询" at bounding box center [1302, 191] width 57 height 21
click at [1003, 190] on button "查 询" at bounding box center [1302, 191] width 57 height 21
click at [1003, 190] on button "查 询" at bounding box center [1295, 191] width 42 height 21
drag, startPoint x: 883, startPoint y: 286, endPoint x: 862, endPoint y: 284, distance: 21.2
click at [883, 286] on div "充值订单列表 充值总金额： 6966485" at bounding box center [786, 278] width 1178 height 37
